Goal: Information Seeking & Learning: Learn about a topic

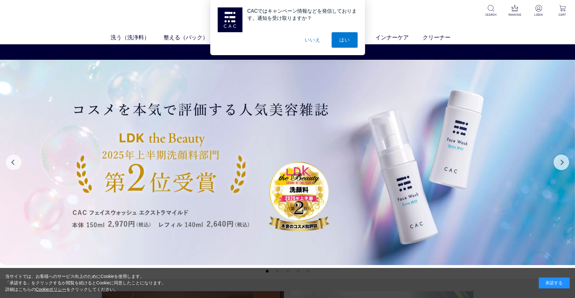
click at [312, 40] on button "いいえ" at bounding box center [312, 39] width 31 height 15
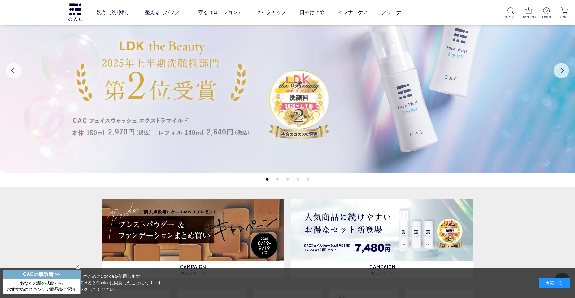
scroll to position [124, 0]
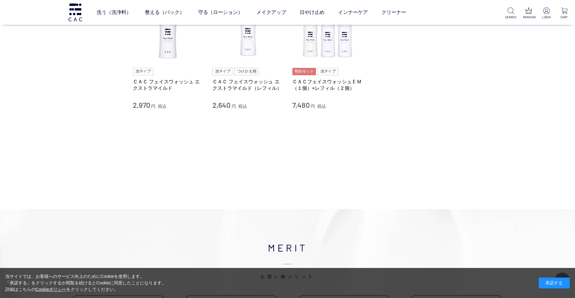
scroll to position [93, 0]
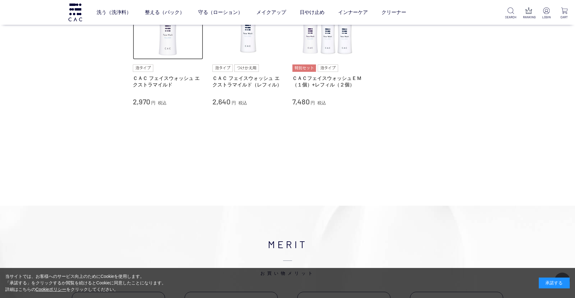
click at [171, 39] on img at bounding box center [168, 24] width 71 height 71
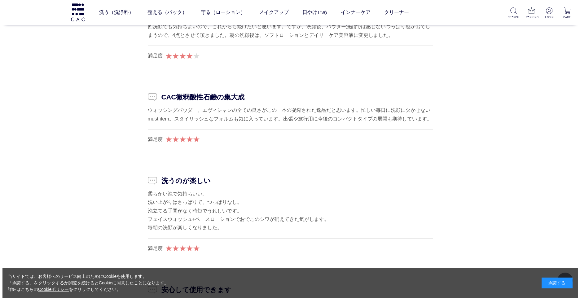
scroll to position [5479, 0]
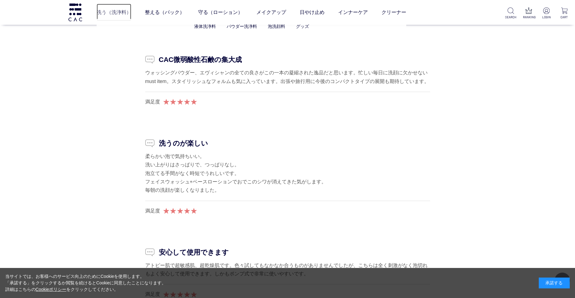
click at [125, 11] on link "洗う（洗浄料）" at bounding box center [114, 12] width 35 height 17
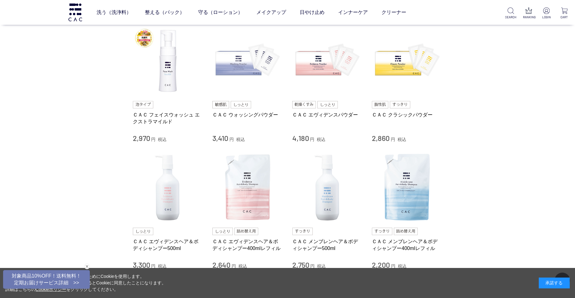
scroll to position [155, 0]
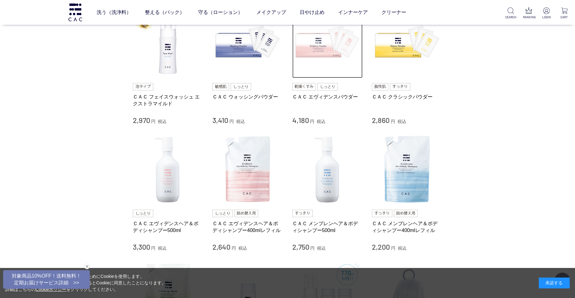
click at [312, 41] on img at bounding box center [327, 43] width 71 height 71
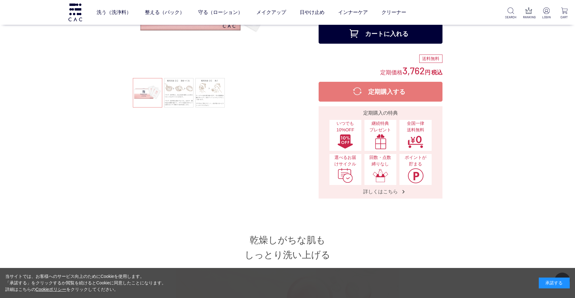
scroll to position [93, 0]
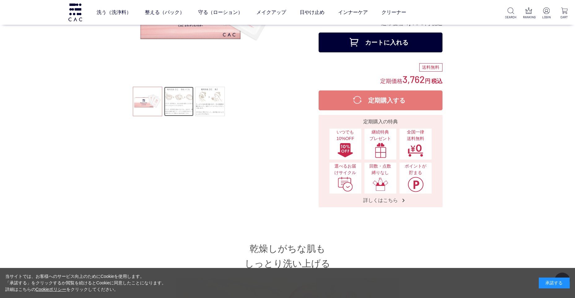
click at [181, 99] on link at bounding box center [178, 101] width 29 height 29
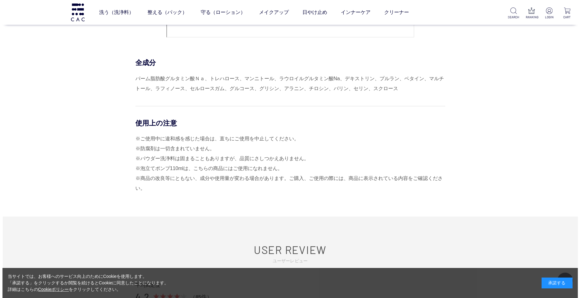
scroll to position [2600, 0]
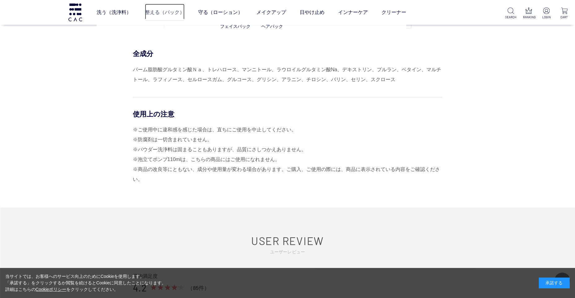
click at [162, 12] on link "整える（パック）" at bounding box center [165, 12] width 40 height 17
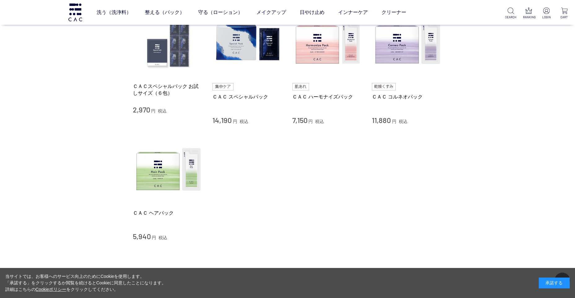
scroll to position [62, 0]
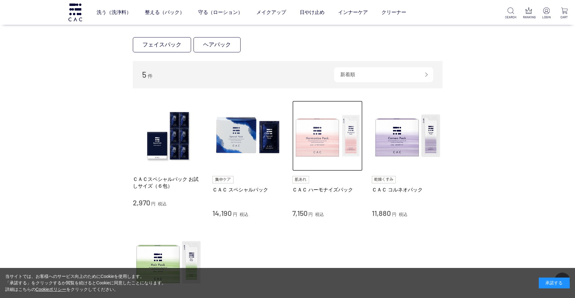
click at [329, 135] on img at bounding box center [327, 136] width 71 height 71
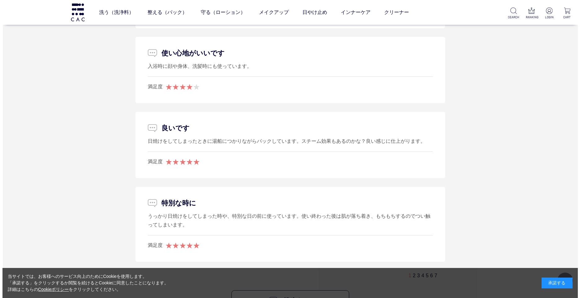
scroll to position [3653, 0]
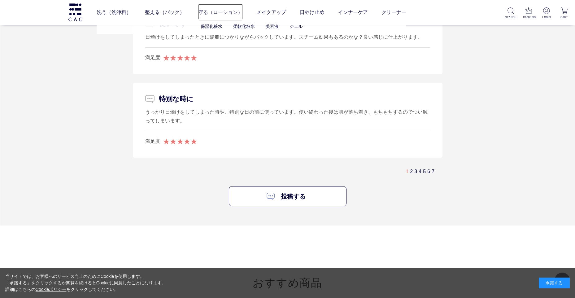
click at [219, 11] on link "守る（ローション）" at bounding box center [220, 12] width 45 height 17
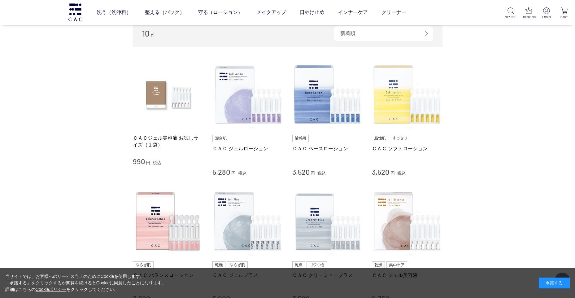
scroll to position [93, 0]
click at [407, 87] on img at bounding box center [407, 95] width 71 height 71
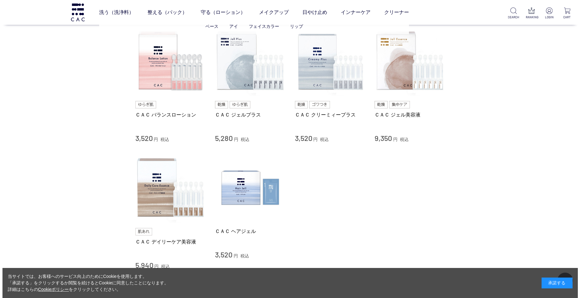
scroll to position [186, 0]
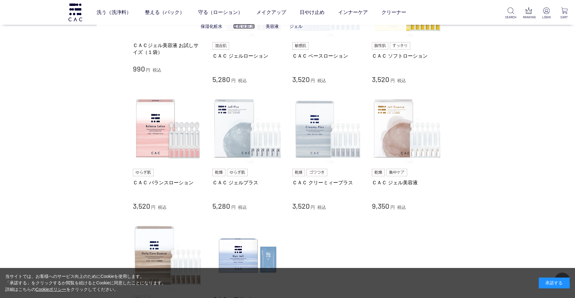
click at [251, 27] on link "柔軟化粧水" at bounding box center [244, 26] width 22 height 5
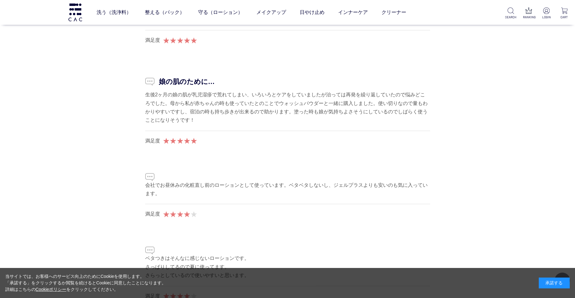
scroll to position [3684, 0]
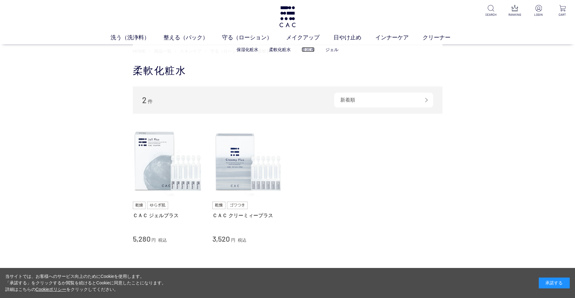
click at [309, 50] on link "美容液" at bounding box center [308, 49] width 13 height 5
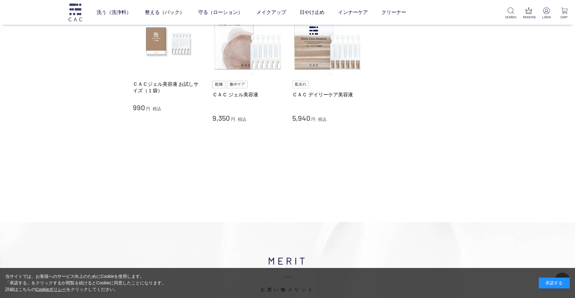
scroll to position [93, 0]
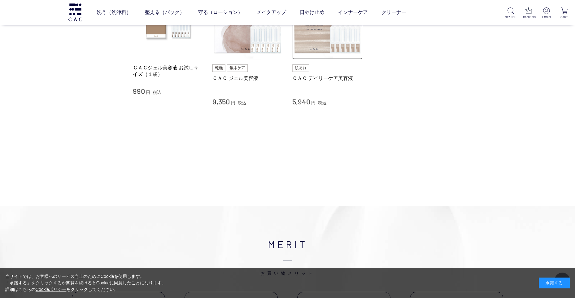
click at [326, 44] on img at bounding box center [327, 24] width 71 height 71
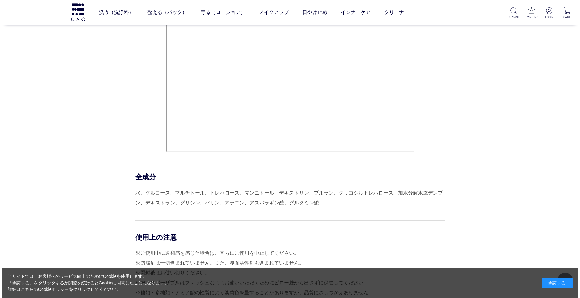
scroll to position [2668, 0]
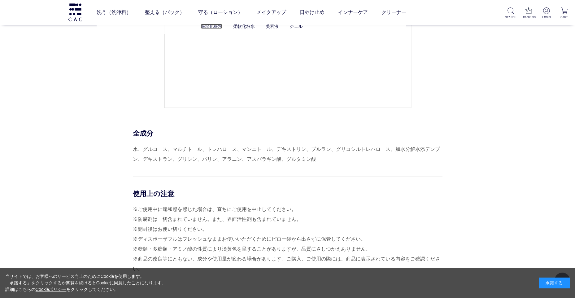
click at [206, 28] on link "保湿化粧水" at bounding box center [212, 26] width 22 height 5
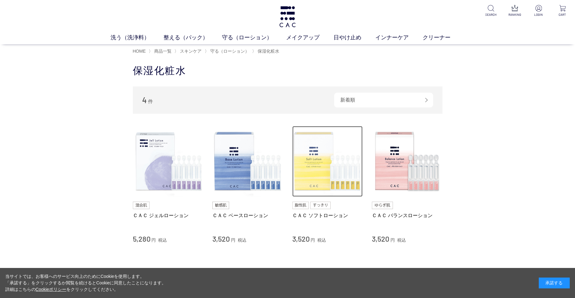
click at [313, 153] on img at bounding box center [327, 161] width 71 height 71
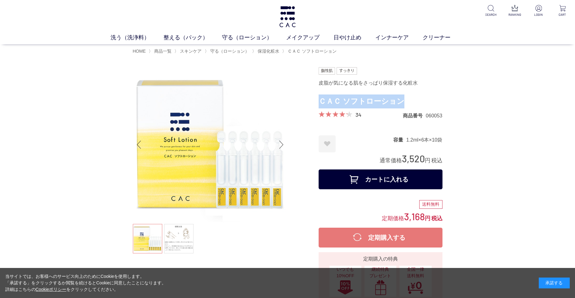
drag, startPoint x: 320, startPoint y: 101, endPoint x: 403, endPoint y: 103, distance: 82.7
click at [403, 103] on h1 "ＣＡＣ ソフトローション" at bounding box center [381, 101] width 124 height 14
copy h1 "ＣＡＣ ソフトローション"
